Goal: Task Accomplishment & Management: Use online tool/utility

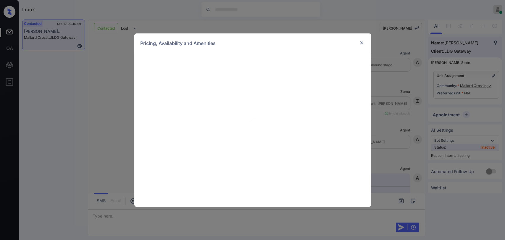
scroll to position [575, 0]
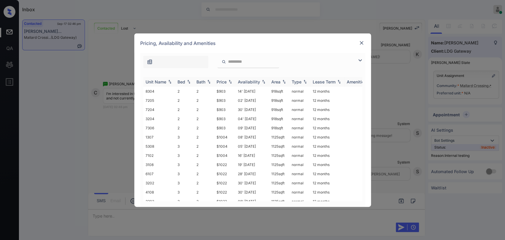
click at [181, 82] on div "Bed" at bounding box center [182, 81] width 8 height 5
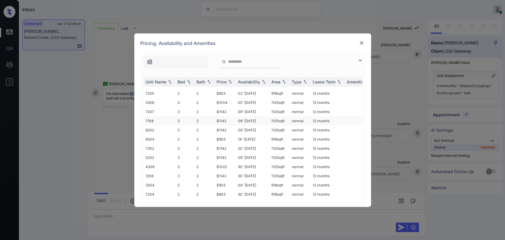
scroll to position [213, 0]
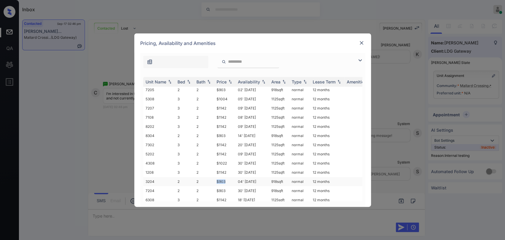
drag, startPoint x: 216, startPoint y: 174, endPoint x: 230, endPoint y: 174, distance: 14.2
click at [229, 177] on td "$903" at bounding box center [224, 181] width 21 height 9
copy td "$903"
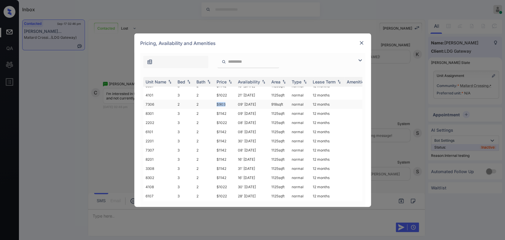
drag, startPoint x: 217, startPoint y: 102, endPoint x: 230, endPoint y: 102, distance: 13.0
click at [230, 102] on td "$903" at bounding box center [224, 104] width 21 height 9
click at [182, 78] on th "Bed" at bounding box center [184, 82] width 19 height 10
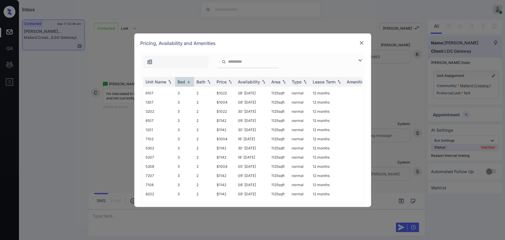
scroll to position [213, 0]
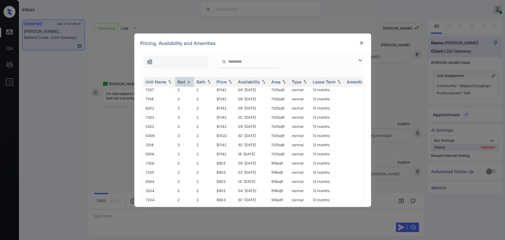
click at [361, 43] on img at bounding box center [362, 43] width 6 height 6
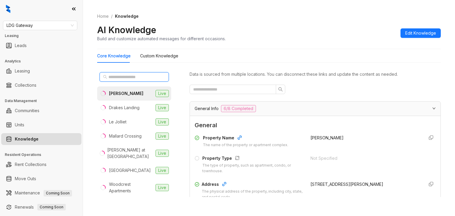
click at [125, 80] on input "text" at bounding box center [134, 77] width 52 height 7
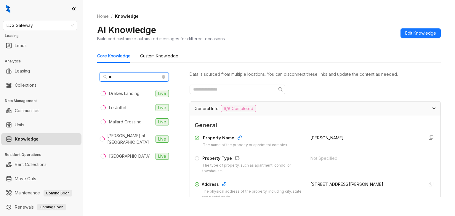
type input "*"
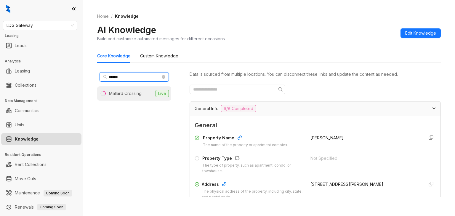
type input "******"
click at [131, 94] on div "Mallard Crossing" at bounding box center [125, 93] width 33 height 7
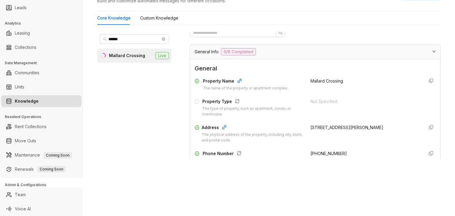
scroll to position [89, 0]
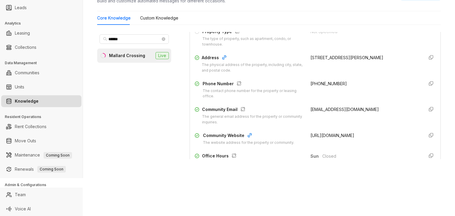
click at [317, 84] on span "+12252753300" at bounding box center [328, 83] width 36 height 5
copy div "+12252753300"
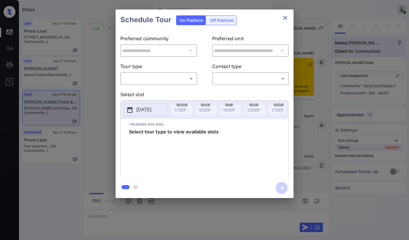
scroll to position [2820, 0]
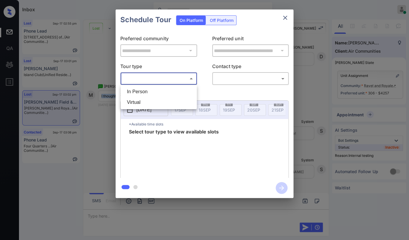
click at [174, 78] on body "Inbox Danielle Dela Cruz Online Set yourself offline Set yourself on break Prof…" at bounding box center [204, 120] width 409 height 240
click at [128, 92] on li "In Person" at bounding box center [158, 91] width 73 height 11
type input "********"
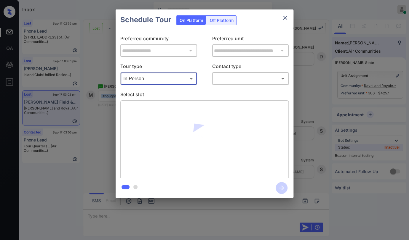
click at [251, 83] on body "Inbox Danielle Dela Cruz Online Set yourself offline Set yourself on break Prof…" at bounding box center [204, 120] width 409 height 240
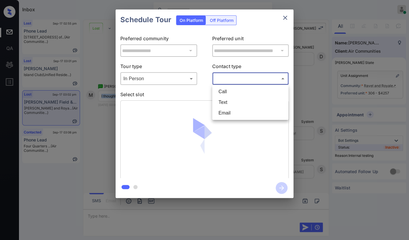
click at [223, 100] on li "Text" at bounding box center [249, 102] width 73 height 11
type input "****"
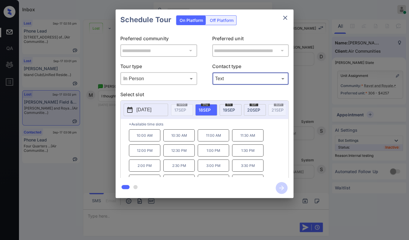
click at [245, 155] on p "1:30 PM" at bounding box center [247, 151] width 31 height 12
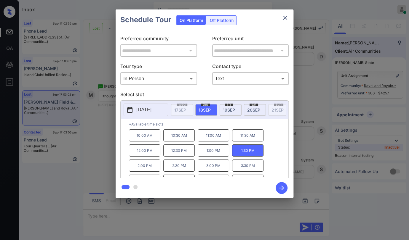
click at [277, 187] on icon "button" at bounding box center [281, 188] width 12 height 12
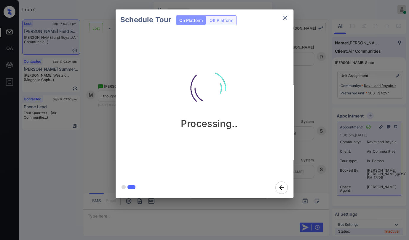
click at [99, 104] on div "Schedule Tour On Platform Off Platform Processing.." at bounding box center [204, 104] width 409 height 208
